Goal: Task Accomplishment & Management: Manage account settings

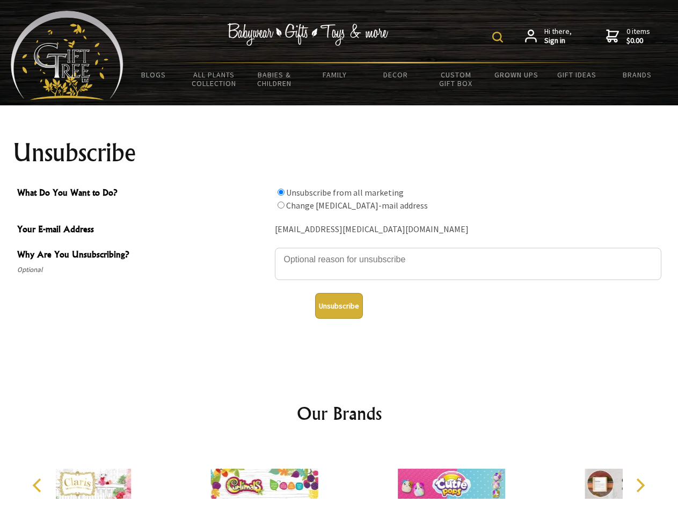
click at [500, 37] on img at bounding box center [498, 37] width 11 height 11
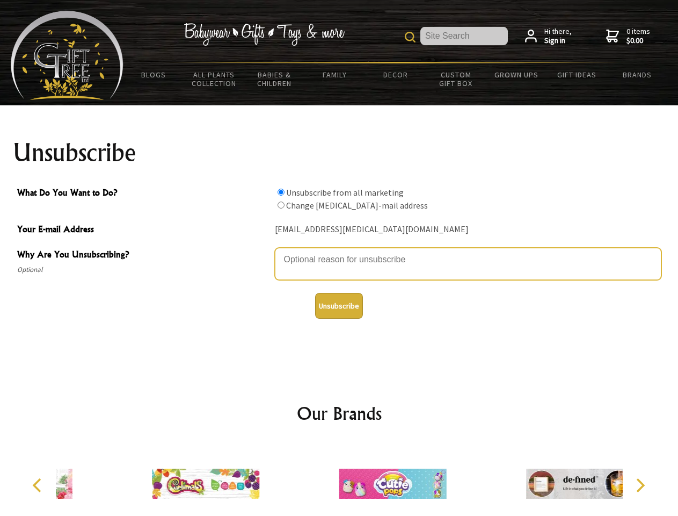
click at [340, 251] on textarea "Why Are You Unsubscribing?" at bounding box center [468, 264] width 387 height 32
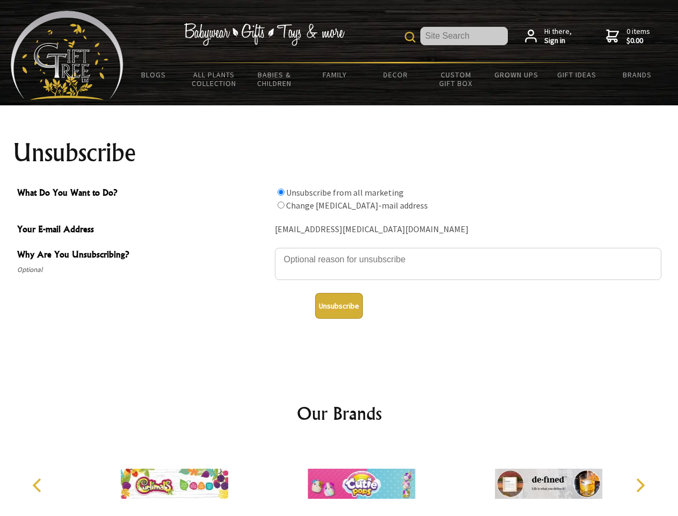
click at [281, 192] on input "What Do You Want to Do?" at bounding box center [281, 192] width 7 height 7
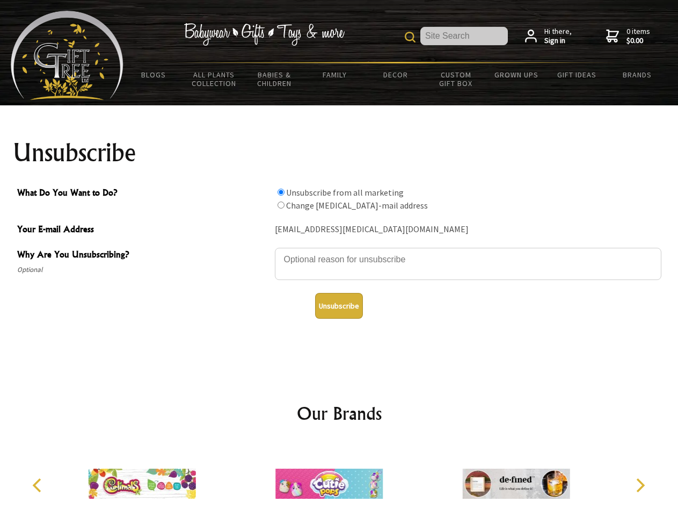
click at [281, 205] on input "What Do You Want to Do?" at bounding box center [281, 204] width 7 height 7
radio input "true"
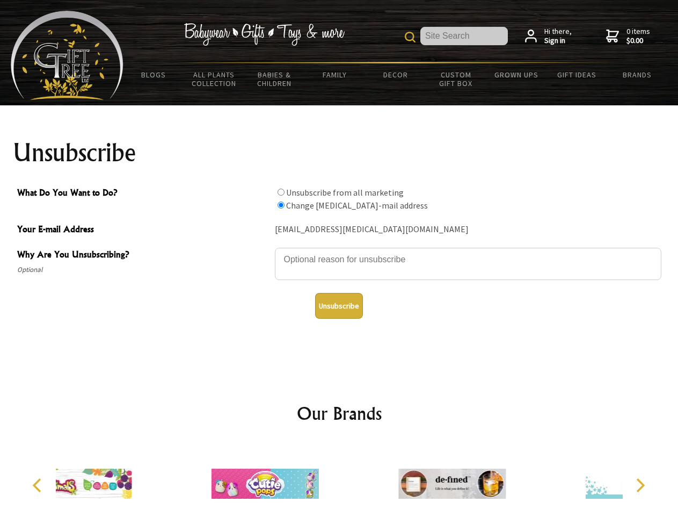
click at [339, 306] on button "Unsubscribe" at bounding box center [339, 306] width 48 height 26
click at [340, 479] on div at bounding box center [264, 485] width 187 height 84
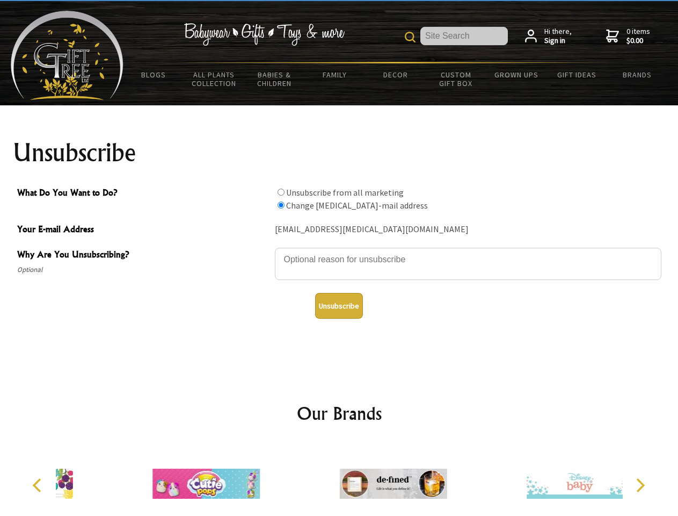
click at [39, 485] on icon "Previous" at bounding box center [38, 485] width 14 height 14
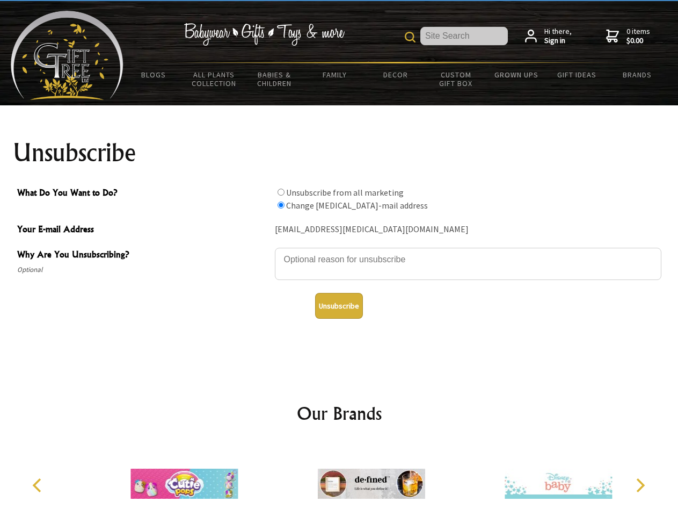
click at [640, 485] on icon "Next" at bounding box center [640, 485] width 14 height 14
